Goal: Task Accomplishment & Management: Complete application form

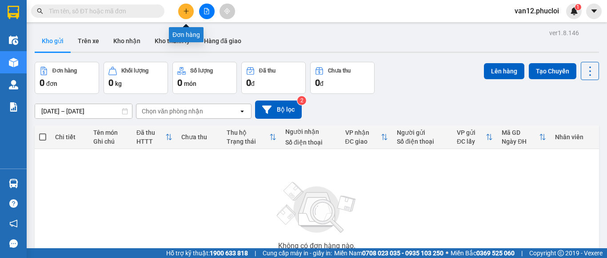
click at [184, 14] on button at bounding box center [186, 12] width 16 height 16
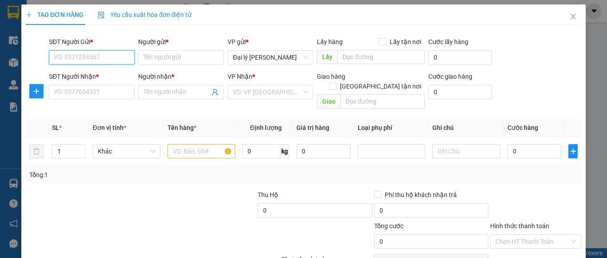
click at [127, 56] on input "SĐT Người Gửi *" at bounding box center [92, 57] width 86 height 14
click at [109, 76] on div "0913063656 - bác cận" at bounding box center [91, 75] width 74 height 10
type input "0913063656"
type input "bác cận"
type input "0913063656"
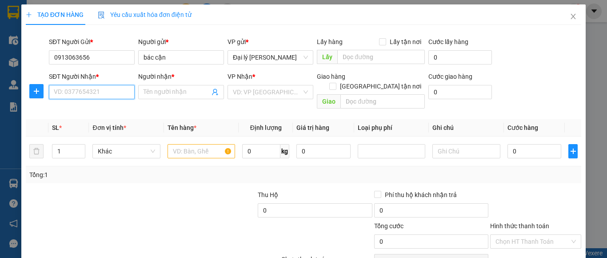
click at [120, 91] on input "SĐT Người Nhận *" at bounding box center [92, 92] width 86 height 14
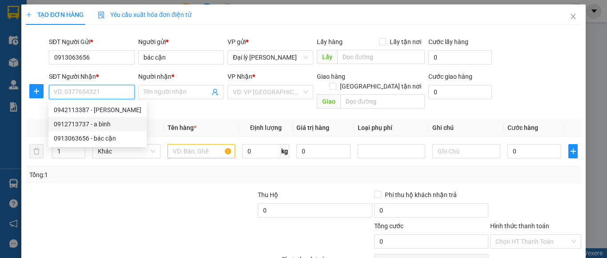
click at [106, 124] on div "0912713737 - a bình" at bounding box center [98, 124] width 88 height 10
type input "0912713737"
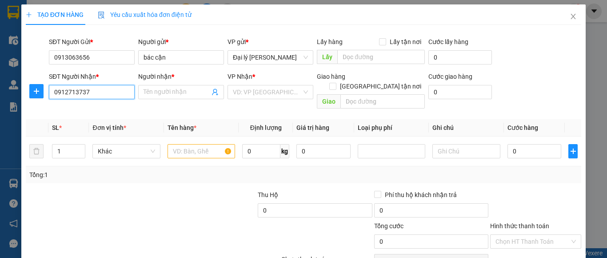
type input "a bình"
click at [224, 144] on input "text" at bounding box center [202, 151] width 68 height 14
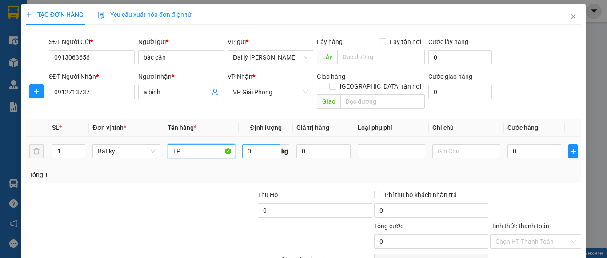
type input "TP"
click at [248, 144] on input "0" at bounding box center [261, 151] width 38 height 14
type input "18"
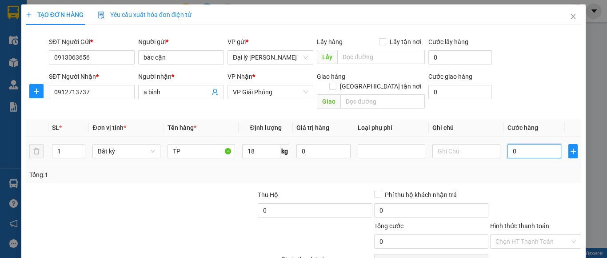
click at [510, 144] on input "0" at bounding box center [535, 151] width 54 height 14
type input "50.000"
click at [514, 222] on label "Hình thức thanh toán" at bounding box center [519, 225] width 59 height 7
click at [514, 235] on input "Hình thức thanh toán" at bounding box center [533, 241] width 74 height 13
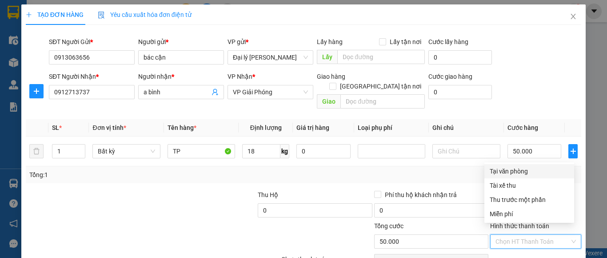
click at [518, 172] on div "Tại văn phòng" at bounding box center [529, 171] width 79 height 10
type input "0"
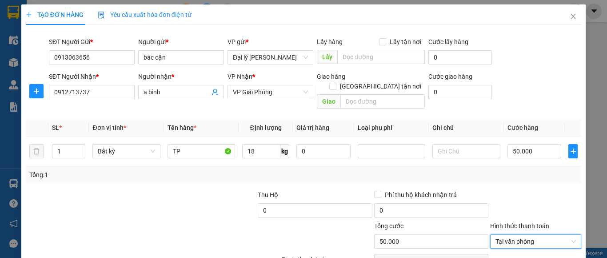
click at [599, 226] on div "TẠO ĐƠN HÀNG Yêu cầu xuất hóa đơn điện tử Transit Pickup Surcharge Ids Transit …" at bounding box center [303, 129] width 607 height 258
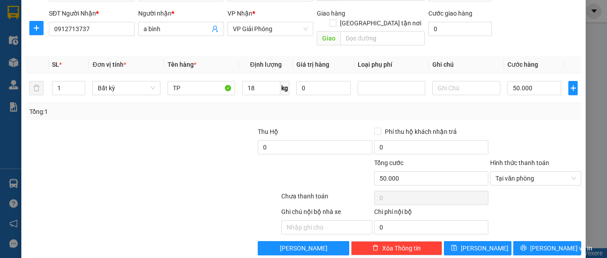
scroll to position [68, 0]
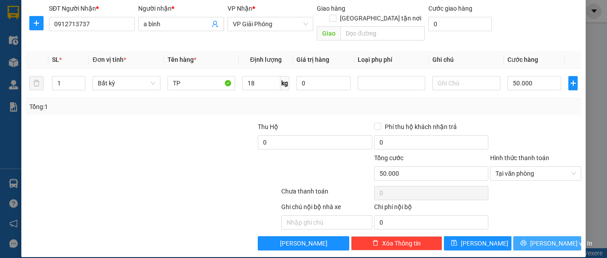
click at [542, 238] on span "[PERSON_NAME] và In" at bounding box center [561, 243] width 62 height 10
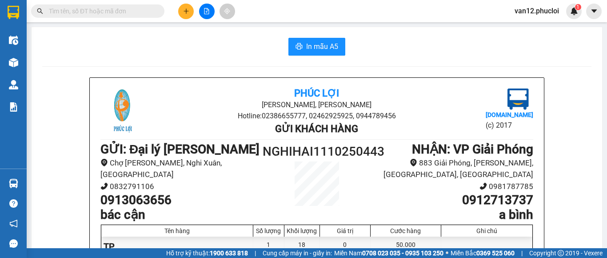
click at [599, 202] on main "In mẫu A5 Phúc Lợi Đường [PERSON_NAME], Phường Nghi Hương Hotline: 02386655777,…" at bounding box center [303, 124] width 607 height 248
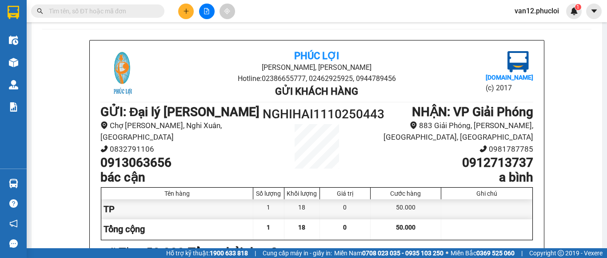
scroll to position [53, 0]
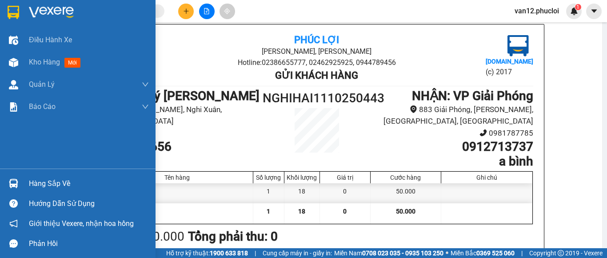
click at [11, 12] on img at bounding box center [14, 12] width 12 height 13
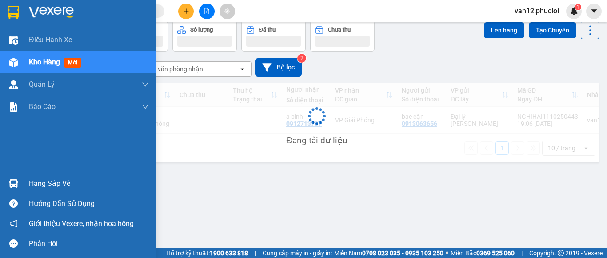
scroll to position [41, 0]
